Goal: Transaction & Acquisition: Subscribe to service/newsletter

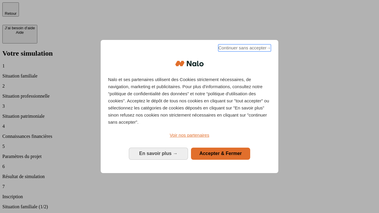
click at [244, 49] on span "Continuer sans accepter →" at bounding box center [244, 47] width 53 height 7
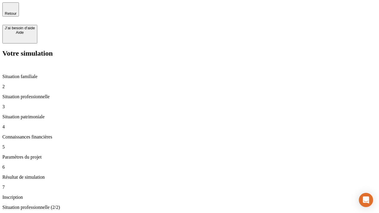
type input "30 000"
type input "0"
type input "1 000"
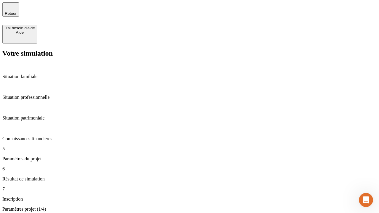
type input "40"
type input "200 000"
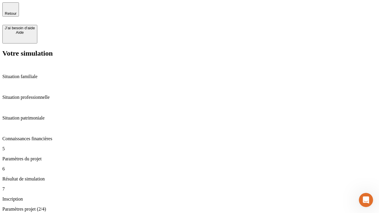
type input "640"
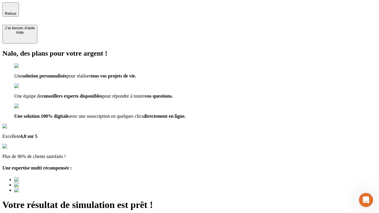
type input "[EMAIL_ADDRESS][DOMAIN_NAME]"
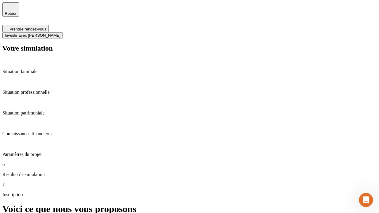
click at [60, 33] on span "Investir avec [PERSON_NAME]" at bounding box center [33, 35] width 56 height 4
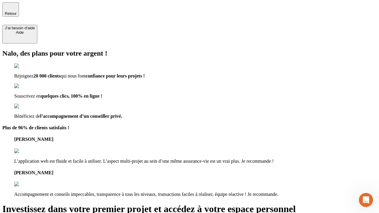
type input "[EMAIL_ADDRESS][DOMAIN_NAME]"
